Goal: Information Seeking & Learning: Learn about a topic

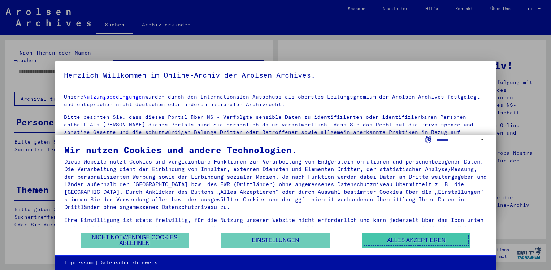
click at [405, 238] on button "Alles akzeptieren" at bounding box center [416, 240] width 108 height 15
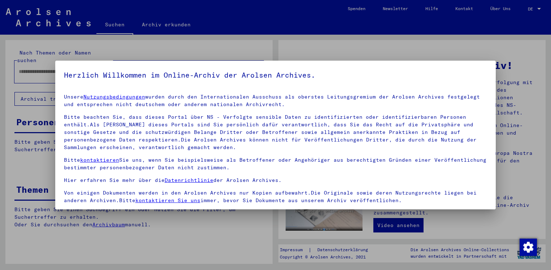
scroll to position [61, 0]
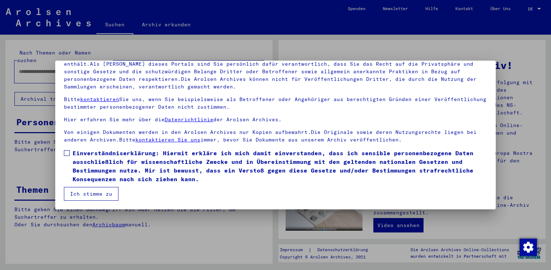
click at [67, 155] on span at bounding box center [67, 153] width 6 height 6
click at [102, 197] on button "Ich stimme zu" at bounding box center [91, 194] width 54 height 14
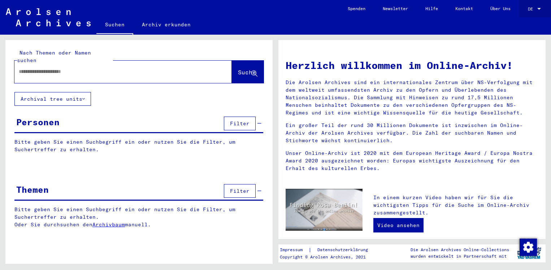
click at [528, 8] on span "DE" at bounding box center [532, 8] width 8 height 5
click at [519, 22] on span "Deutsch" at bounding box center [526, 25] width 29 height 13
click at [533, 9] on div "DE" at bounding box center [532, 8] width 8 height 5
click at [524, 11] on span "English" at bounding box center [521, 12] width 18 height 5
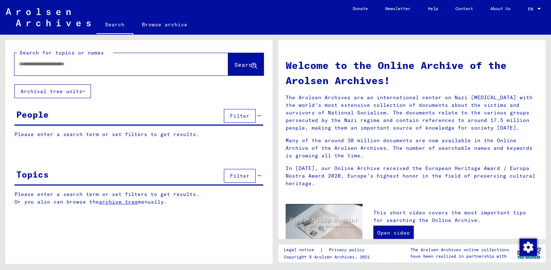
click at [81, 68] on div at bounding box center [110, 64] width 192 height 16
click at [239, 116] on span "Filter" at bounding box center [239, 116] width 19 height 6
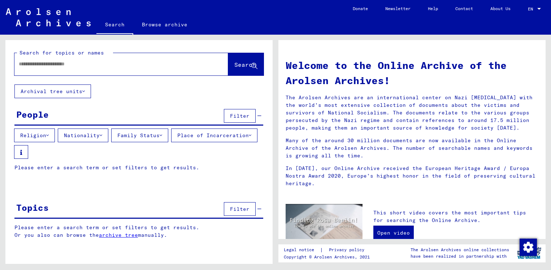
click at [95, 132] on button "Nationality" at bounding box center [83, 135] width 51 height 14
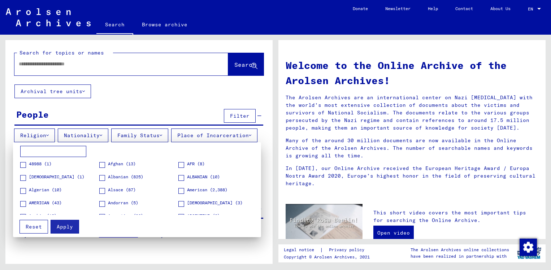
click at [46, 152] on input at bounding box center [53, 152] width 66 height 12
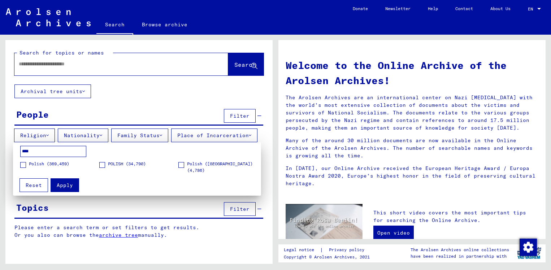
type input "****"
click at [39, 162] on span "Polish (369,459)" at bounding box center [49, 164] width 40 height 6
click at [114, 162] on span "POLISH (34,790)" at bounding box center [127, 164] width 38 height 6
click at [27, 184] on span "Reset" at bounding box center [34, 185] width 16 height 6
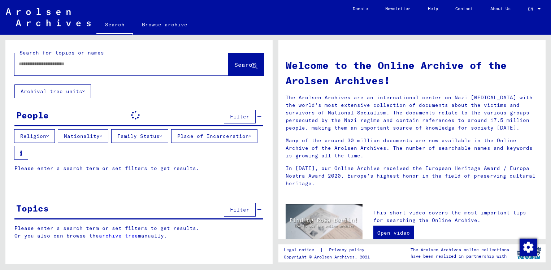
click at [171, 143] on button "Place of Incarceration" at bounding box center [214, 136] width 86 height 14
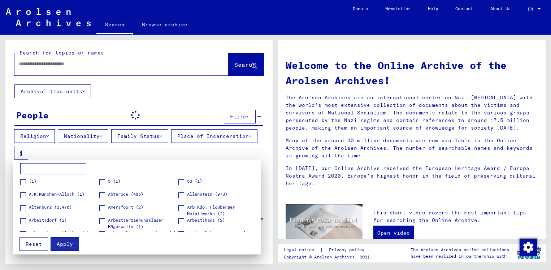
click at [39, 171] on input at bounding box center [53, 169] width 66 height 12
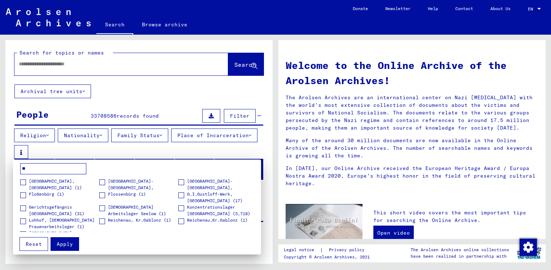
type input "**"
click at [170, 151] on div at bounding box center [275, 135] width 551 height 270
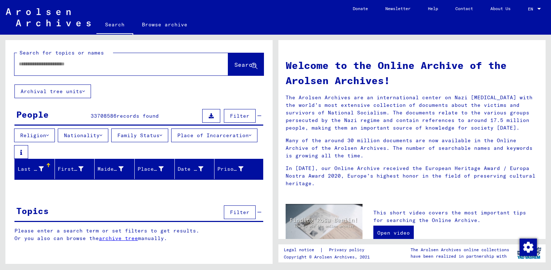
click at [82, 90] on button "Archival tree units" at bounding box center [52, 91] width 77 height 14
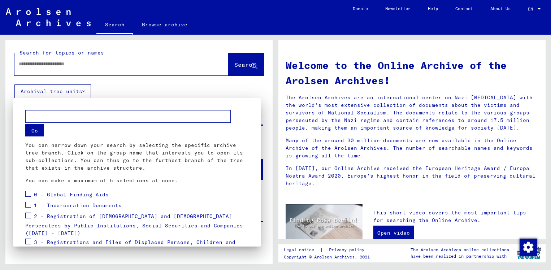
click at [82, 90] on div at bounding box center [275, 135] width 551 height 270
